Goal: Task Accomplishment & Management: Use online tool/utility

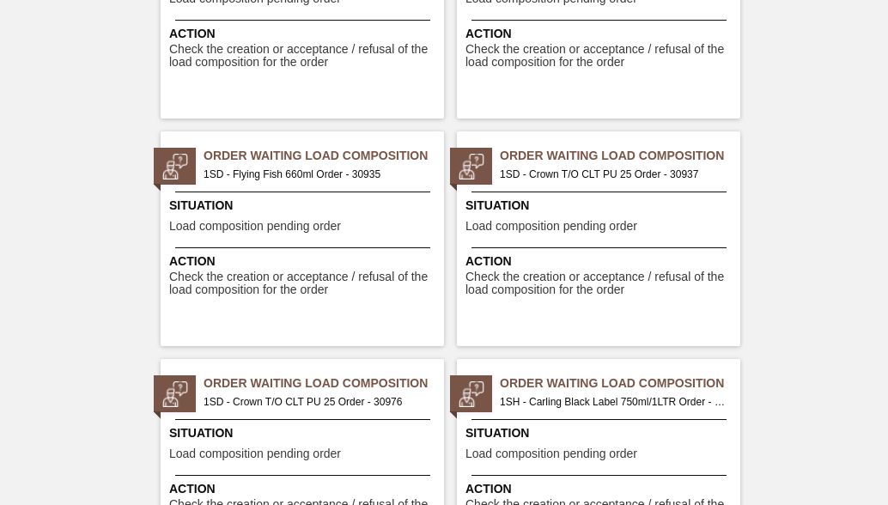
scroll to position [1718, 0]
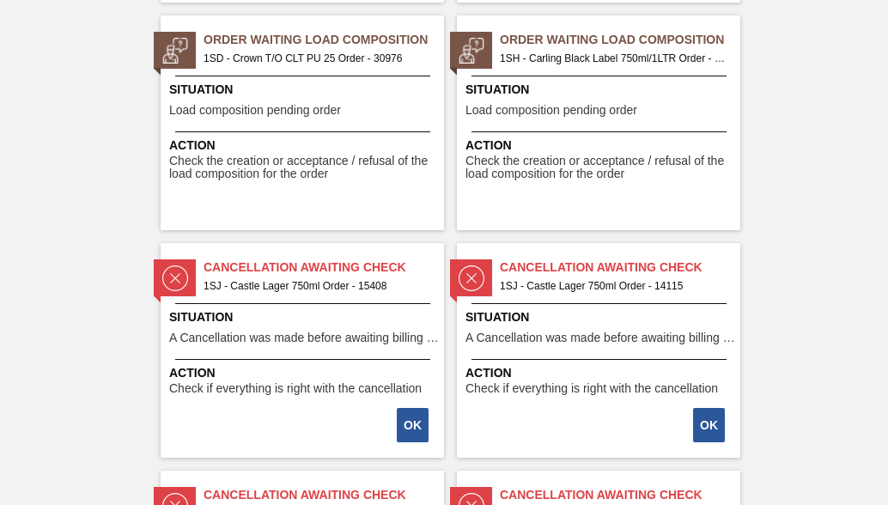
click at [601, 53] on span "1SH - Carling Black Label 750ml/1LTR Order - 31340" at bounding box center [613, 58] width 227 height 19
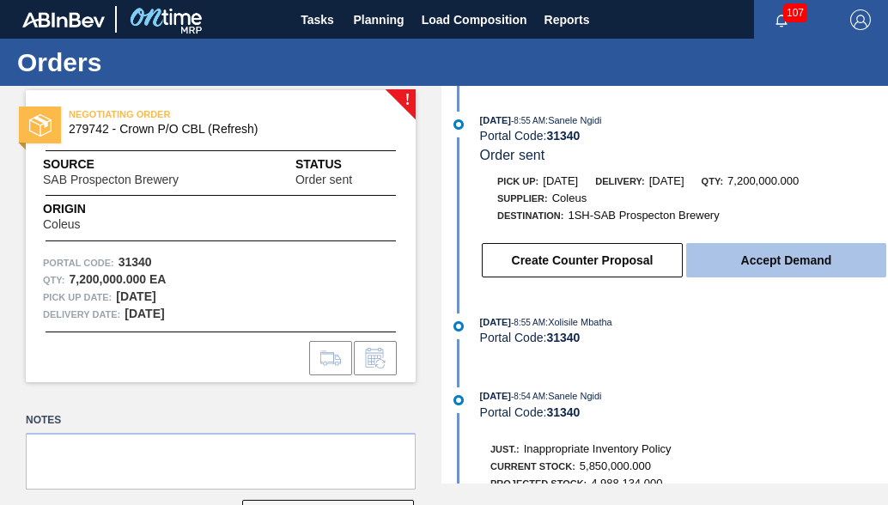
click at [779, 271] on button "Accept Demand" at bounding box center [786, 260] width 200 height 34
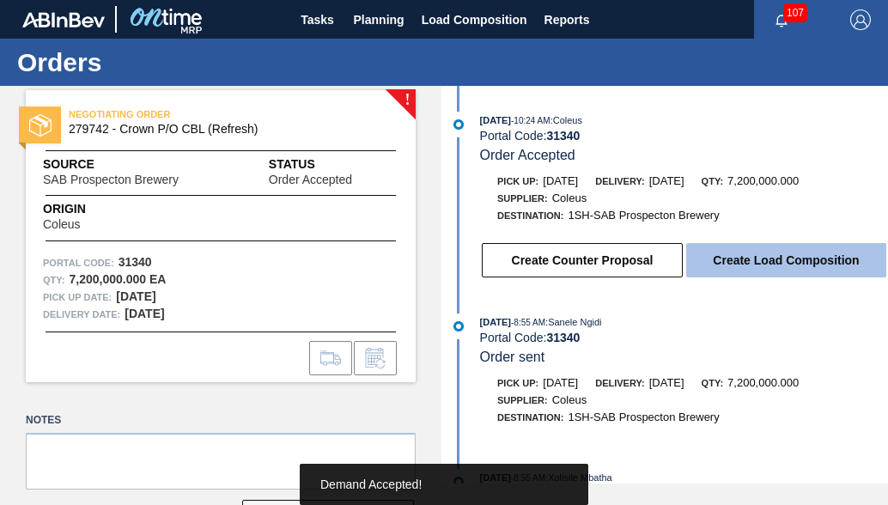
click at [737, 272] on button "Create Load Composition" at bounding box center [786, 260] width 200 height 34
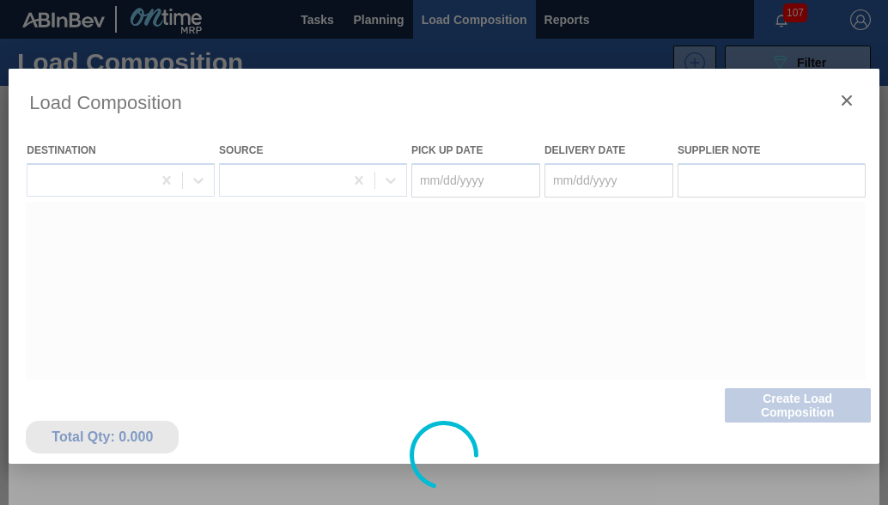
type Date "09/04/2025"
type Date "09/05/2025"
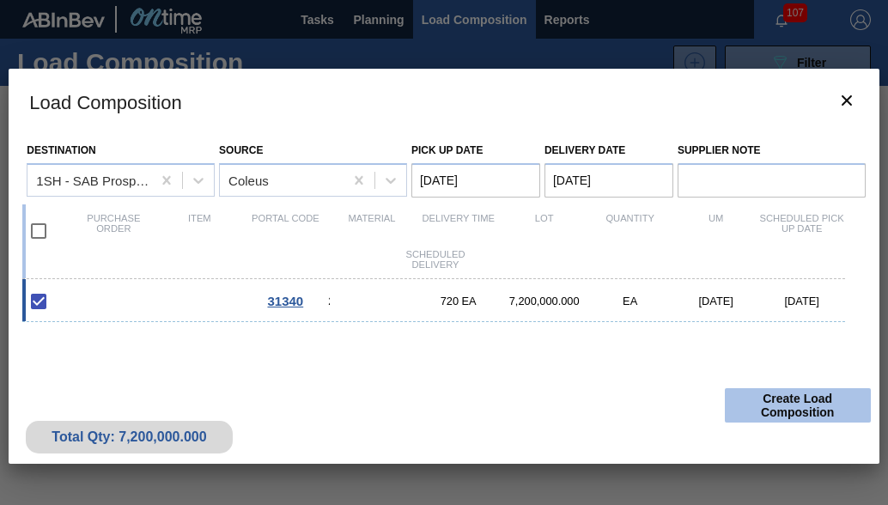
click at [814, 405] on button "Create Load Composition" at bounding box center [798, 405] width 146 height 34
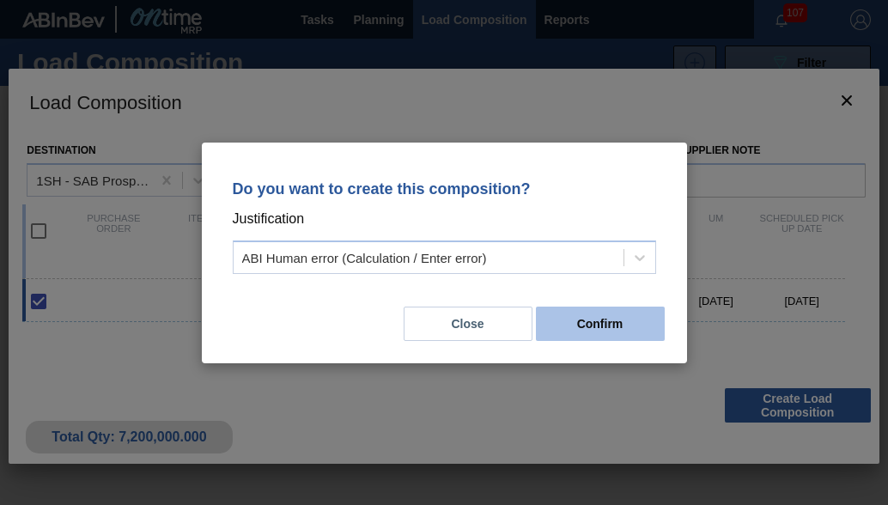
click at [579, 324] on button "Confirm" at bounding box center [600, 324] width 129 height 34
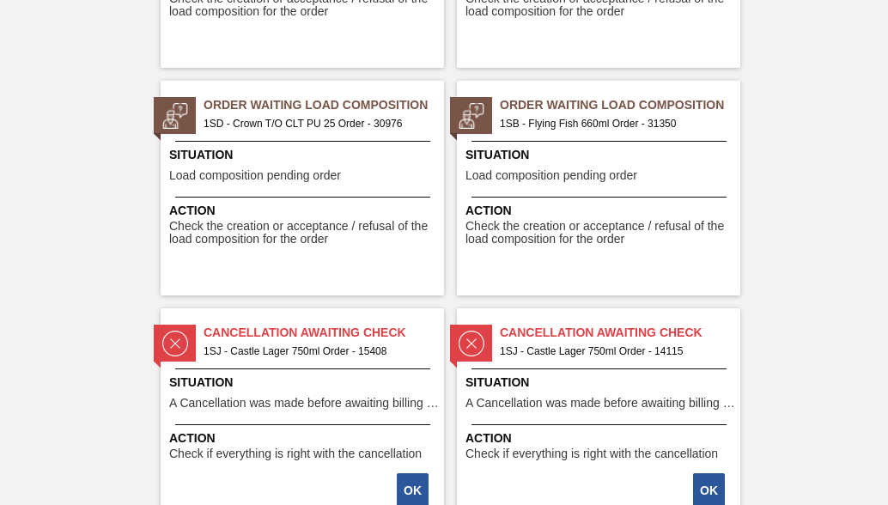
scroll to position [1632, 0]
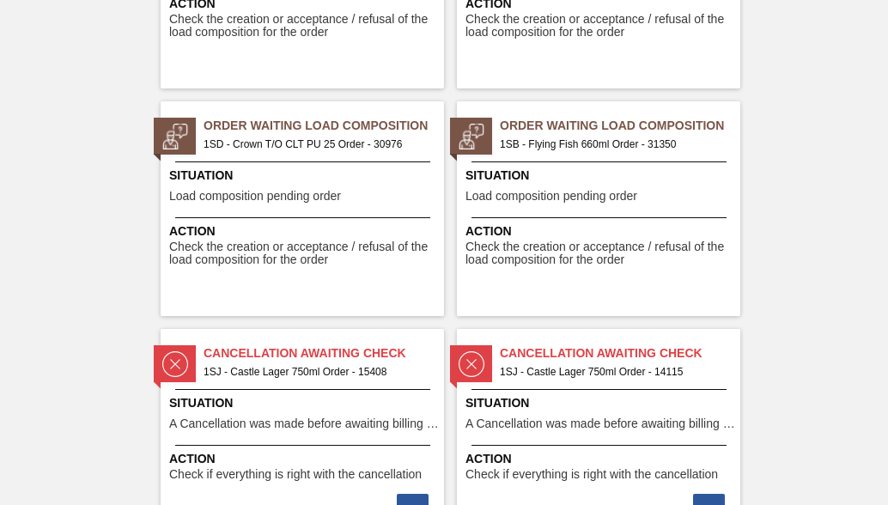
click at [586, 130] on span "Order Waiting Load Composition" at bounding box center [620, 126] width 241 height 18
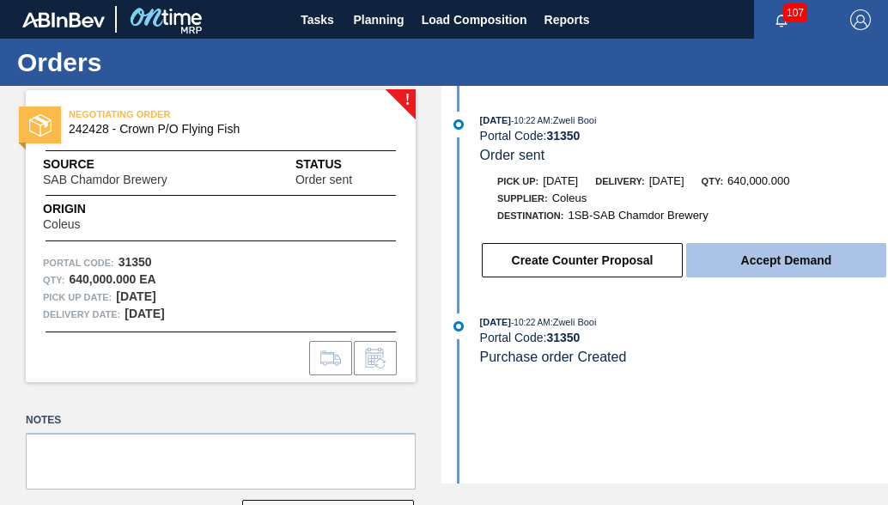
click at [776, 271] on button "Accept Demand" at bounding box center [786, 260] width 200 height 34
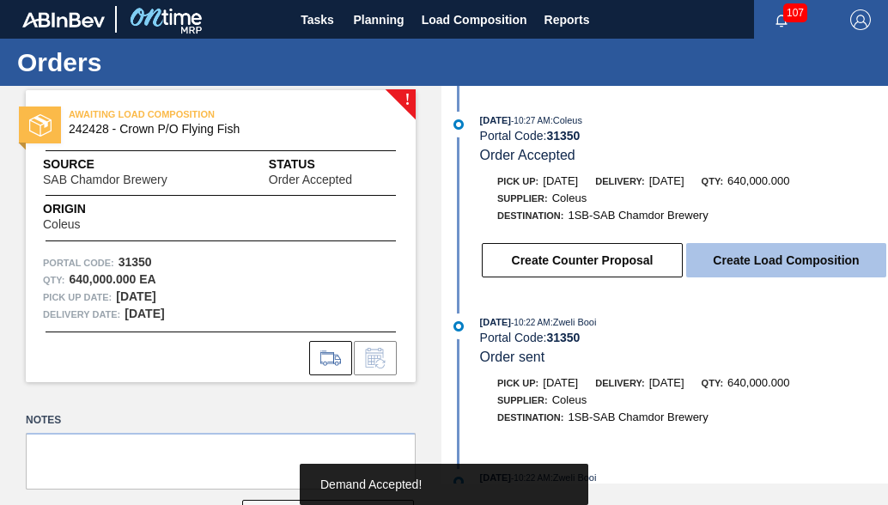
click at [778, 268] on button "Create Load Composition" at bounding box center [786, 260] width 200 height 34
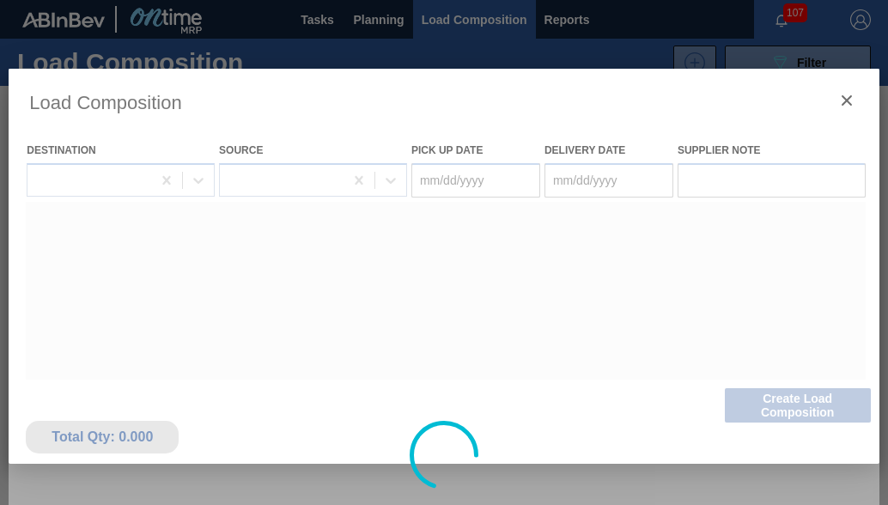
type Date "[DATE]"
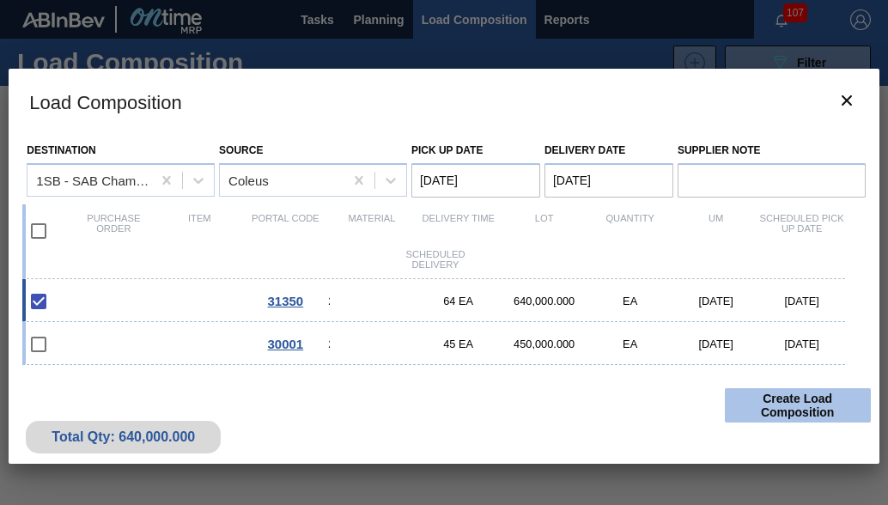
click at [809, 412] on button "Create Load Composition" at bounding box center [798, 405] width 146 height 34
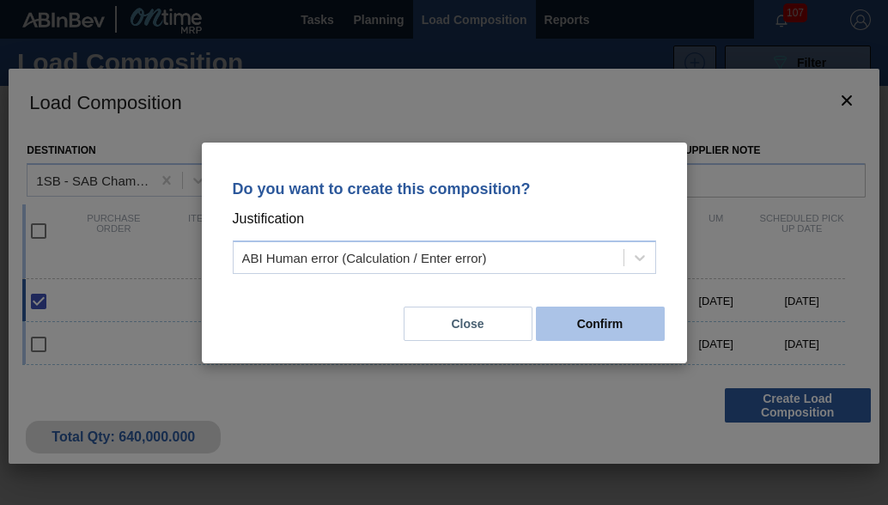
click at [625, 331] on button "Confirm" at bounding box center [600, 324] width 129 height 34
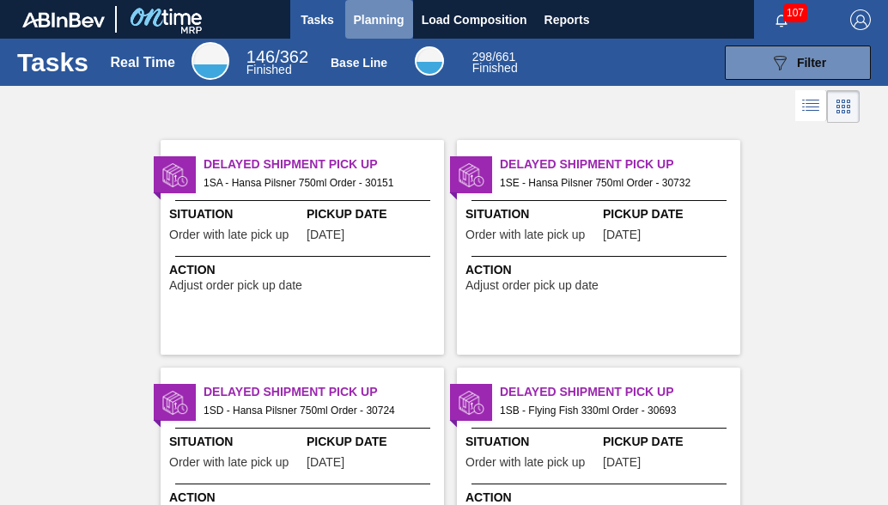
click at [390, 27] on span "Planning" at bounding box center [379, 19] width 51 height 21
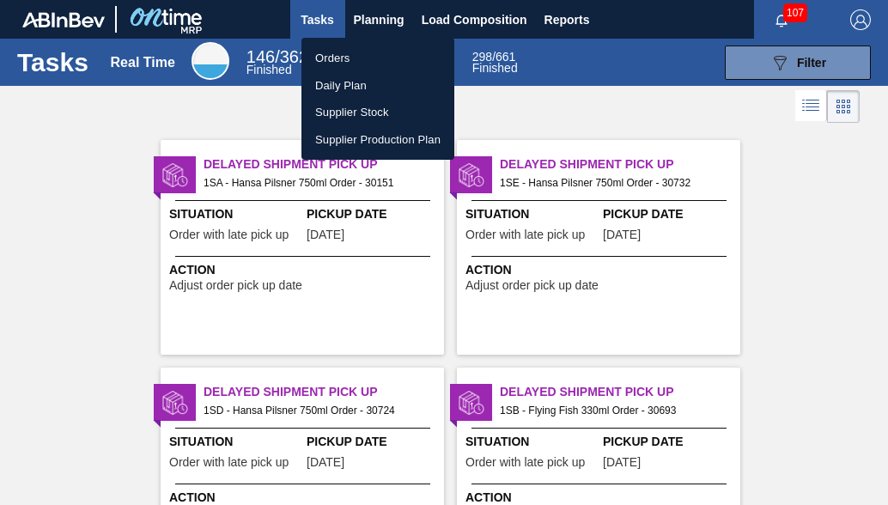
click at [341, 58] on li "Orders" at bounding box center [378, 58] width 153 height 27
